Goal: Task Accomplishment & Management: Manage account settings

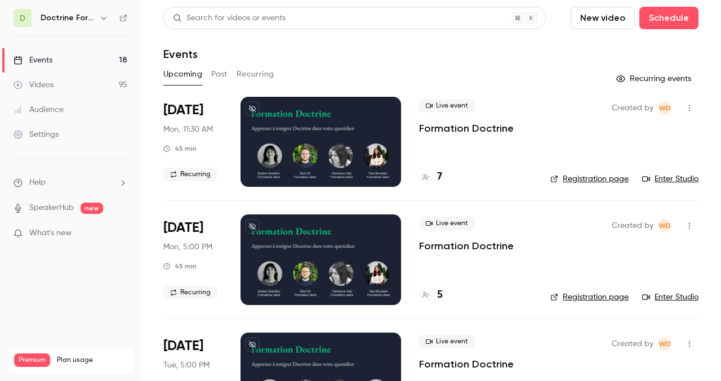
click at [221, 72] on button "Past" at bounding box center [219, 74] width 16 height 18
click at [327, 130] on div at bounding box center [321, 142] width 161 height 90
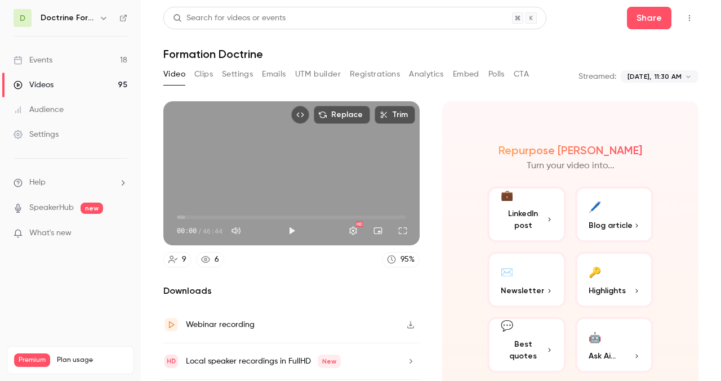
click at [424, 72] on button "Analytics" at bounding box center [426, 74] width 35 height 18
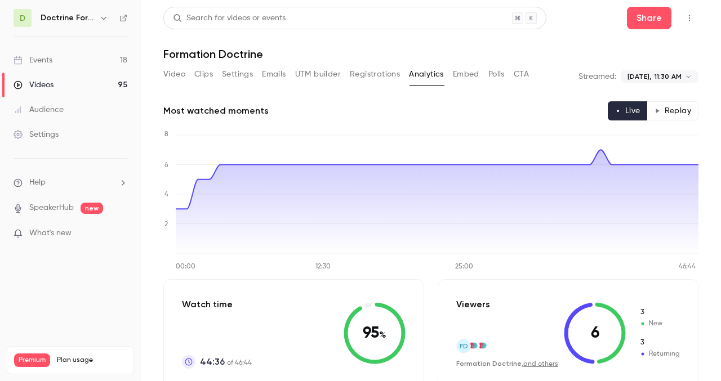
click at [242, 77] on button "Settings" at bounding box center [237, 74] width 31 height 18
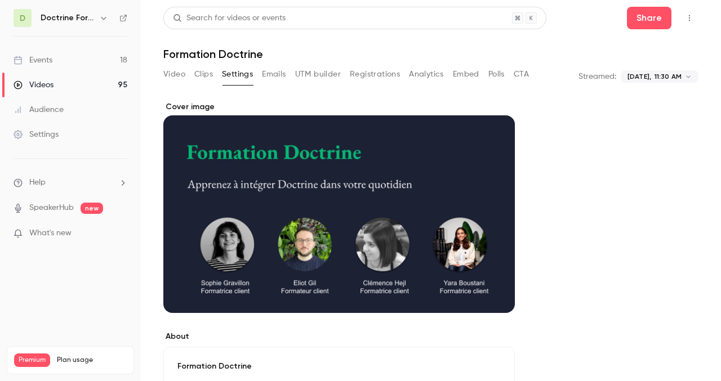
click at [205, 77] on button "Clips" at bounding box center [203, 74] width 19 height 18
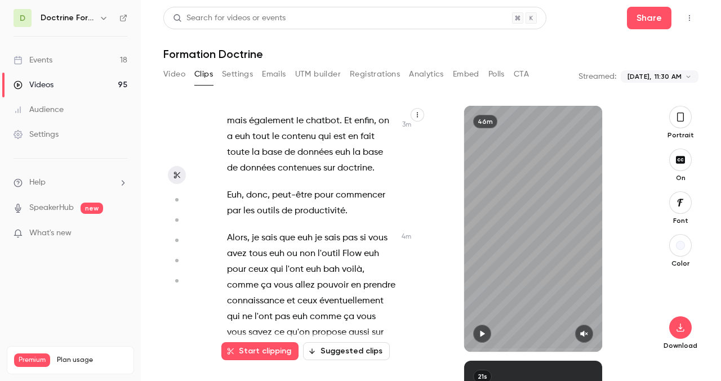
scroll to position [1443, 0]
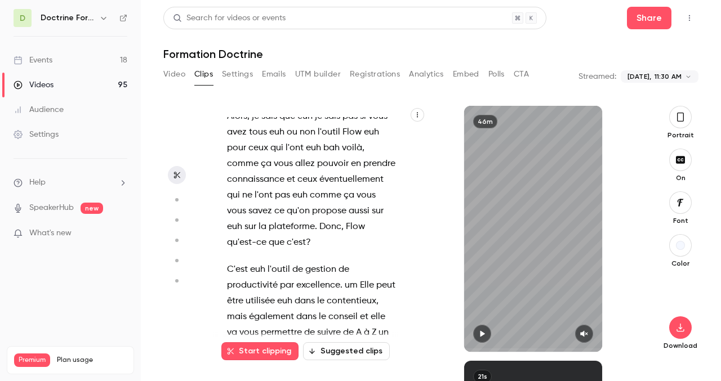
click at [230, 72] on button "Settings" at bounding box center [237, 74] width 31 height 18
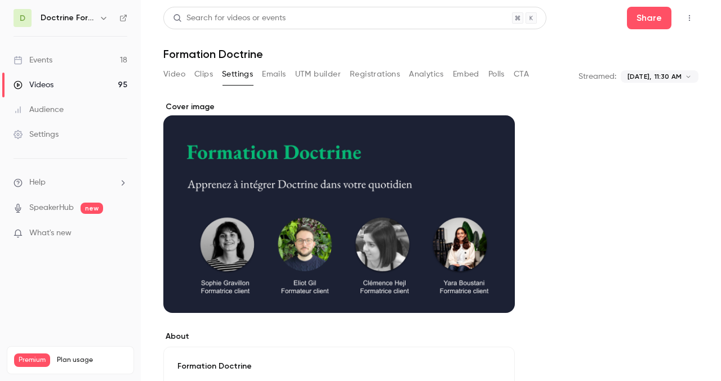
click at [469, 77] on button "Embed" at bounding box center [466, 74] width 26 height 18
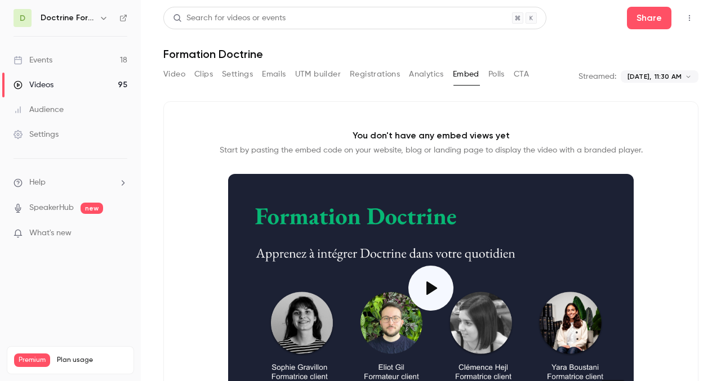
click at [496, 71] on button "Polls" at bounding box center [497, 74] width 16 height 18
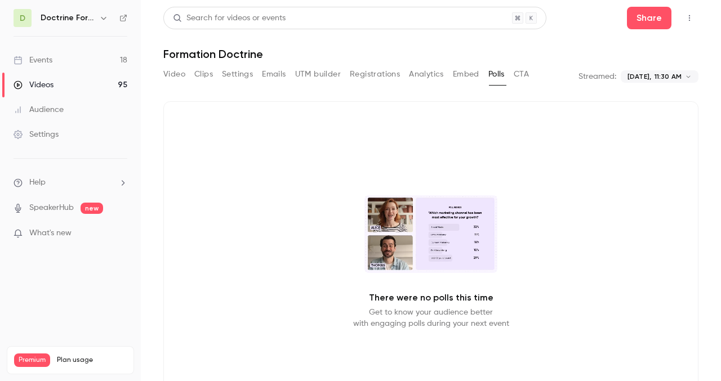
click at [430, 75] on button "Analytics" at bounding box center [426, 74] width 35 height 18
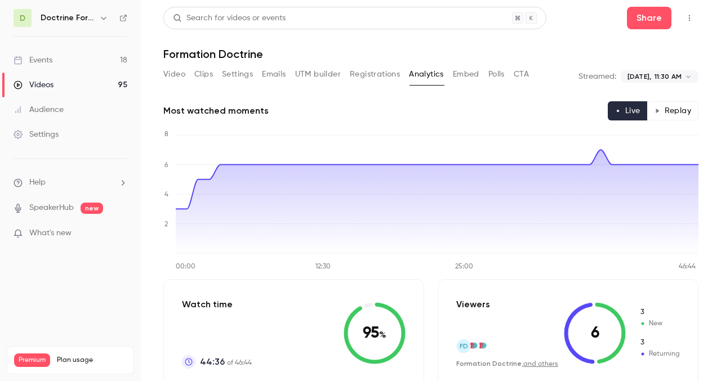
click at [93, 14] on h6 "Doctrine Formation Avocats" at bounding box center [68, 17] width 54 height 11
click at [108, 20] on button "button" at bounding box center [104, 18] width 14 height 14
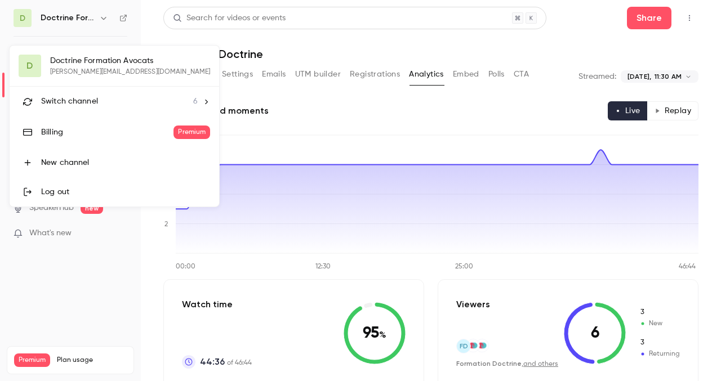
click at [102, 62] on div "D Doctrine Formation Avocats [PERSON_NAME][EMAIL_ADDRESS][DOMAIN_NAME] Switch c…" at bounding box center [115, 126] width 210 height 161
click at [98, 100] on div "Switch channel 6" at bounding box center [119, 102] width 157 height 12
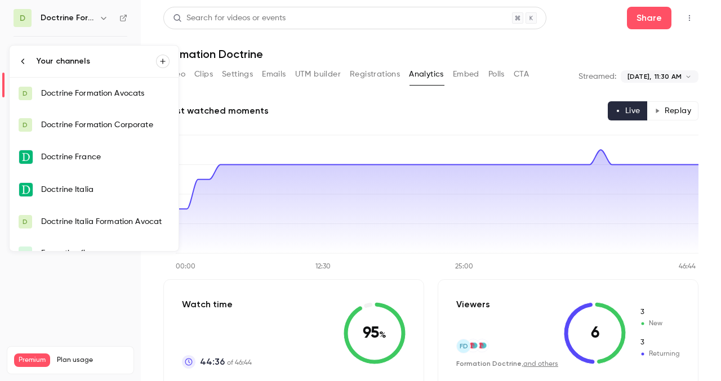
click at [104, 96] on div "Doctrine Formation Avocats" at bounding box center [105, 93] width 128 height 11
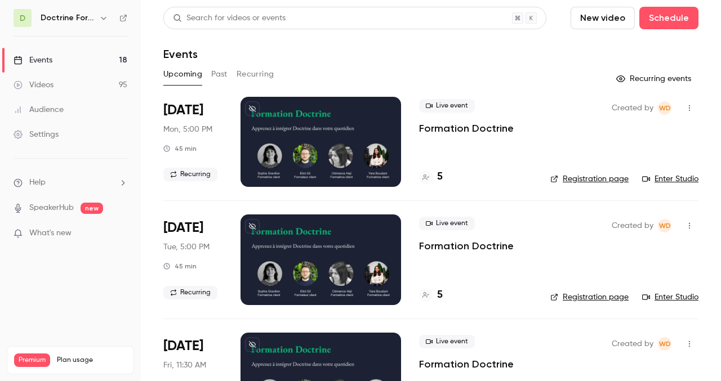
click at [323, 135] on div at bounding box center [321, 142] width 161 height 90
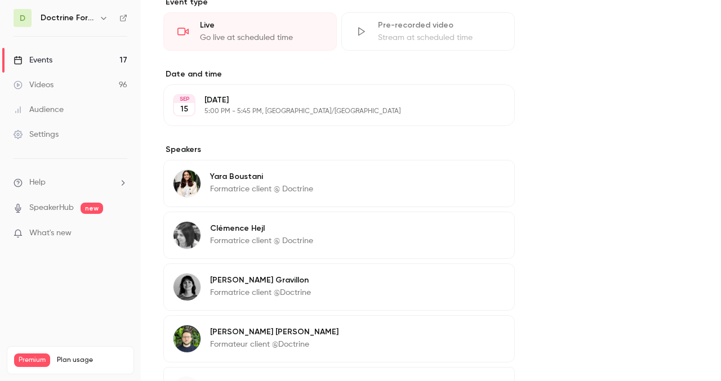
scroll to position [537, 0]
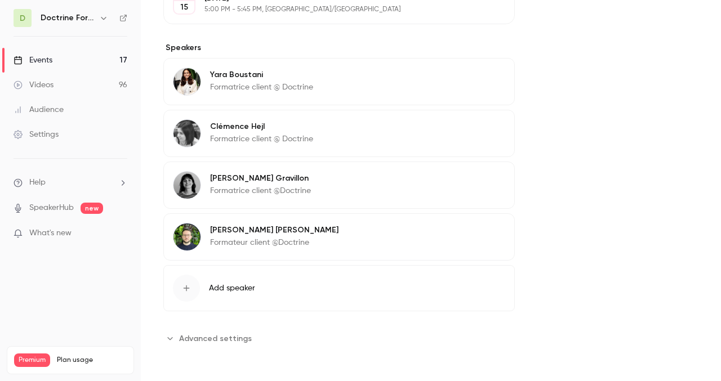
click at [482, 179] on button "Edit" at bounding box center [484, 180] width 41 height 18
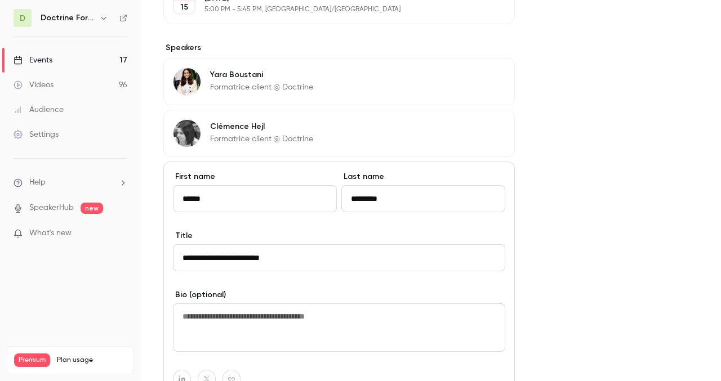
click at [221, 203] on input "******" at bounding box center [255, 198] width 164 height 27
type input "*********"
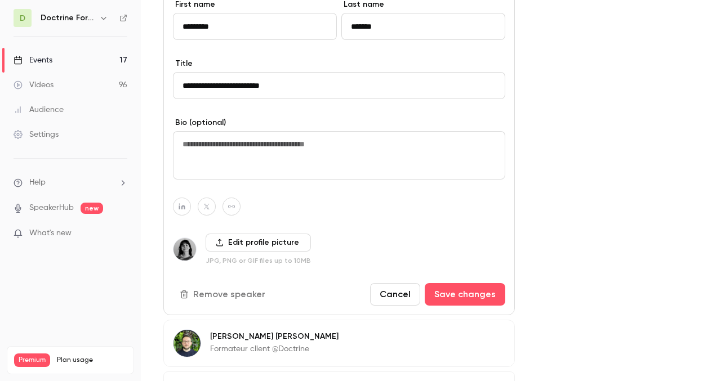
scroll to position [711, 0]
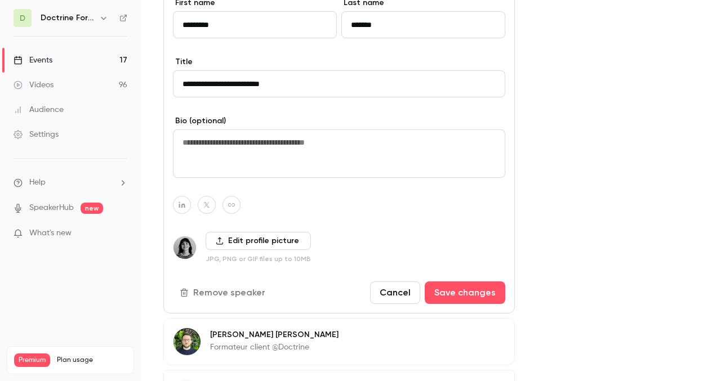
type input "*******"
click at [234, 241] on label "Edit profile picture" at bounding box center [258, 241] width 105 height 18
click at [0, 0] on input "Edit profile picture" at bounding box center [0, 0] width 0 height 0
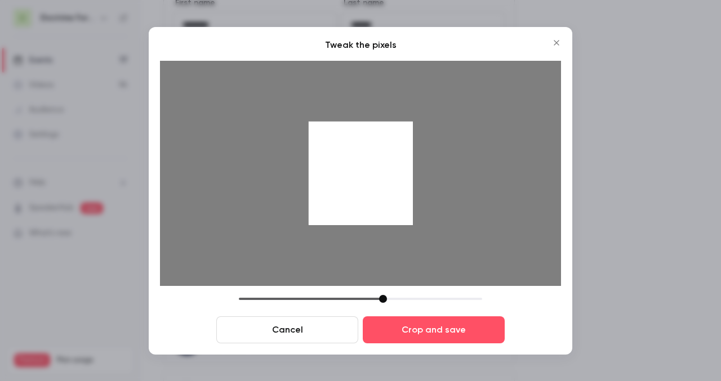
drag, startPoint x: 318, startPoint y: 298, endPoint x: 381, endPoint y: 294, distance: 63.2
click at [381, 294] on div "Tweak the pixels Cancel Crop and save" at bounding box center [360, 190] width 401 height 305
drag, startPoint x: 373, startPoint y: 172, endPoint x: 336, endPoint y: 183, distance: 38.2
click at [336, 183] on div at bounding box center [361, 173] width 104 height 104
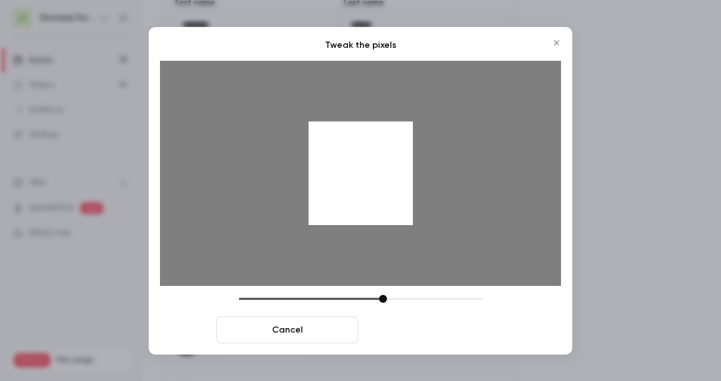
click at [445, 334] on button "Crop and save" at bounding box center [434, 330] width 142 height 27
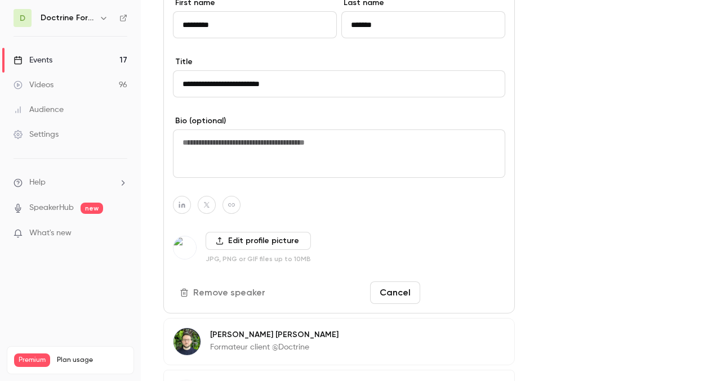
click at [468, 295] on button "Save changes" at bounding box center [465, 293] width 81 height 23
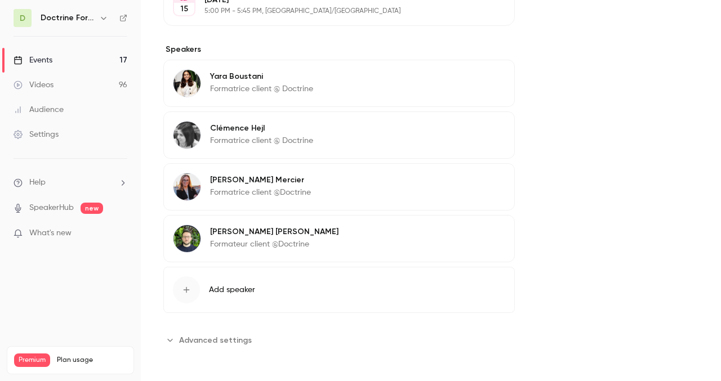
scroll to position [537, 0]
